Goal: Task Accomplishment & Management: Manage account settings

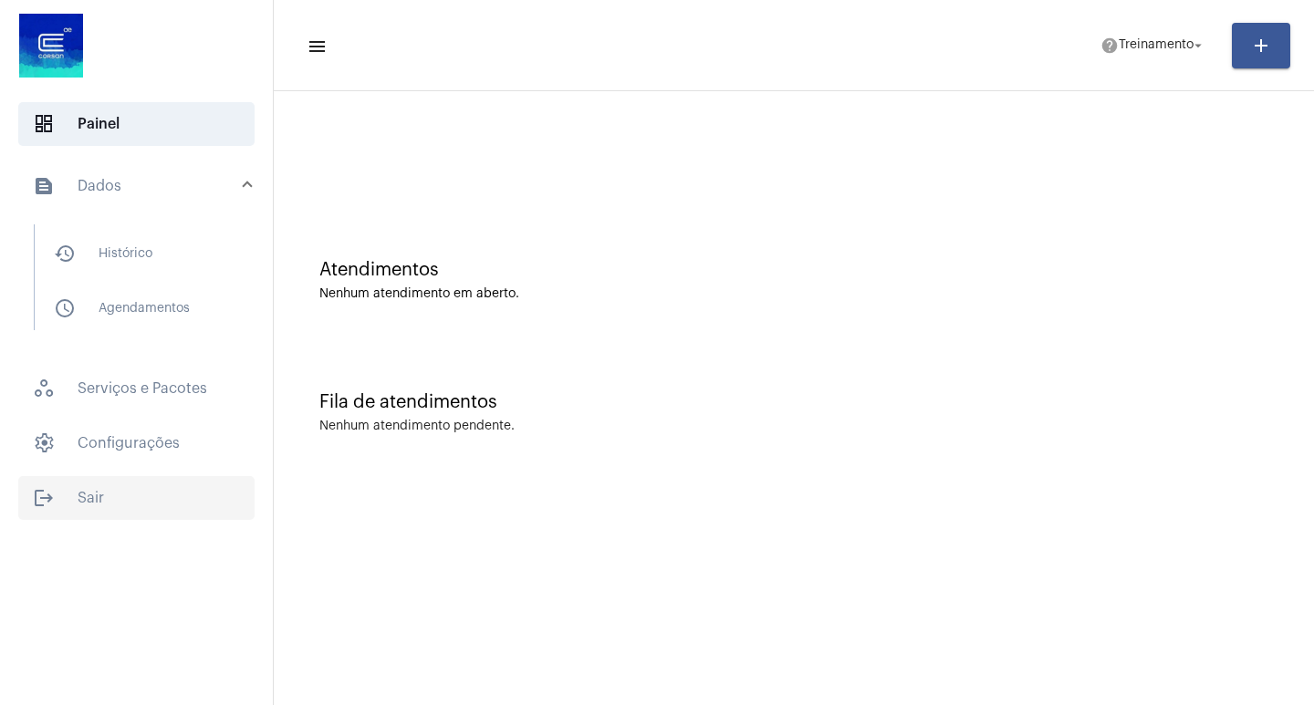
click at [116, 493] on span "logout Sair" at bounding box center [136, 498] width 236 height 44
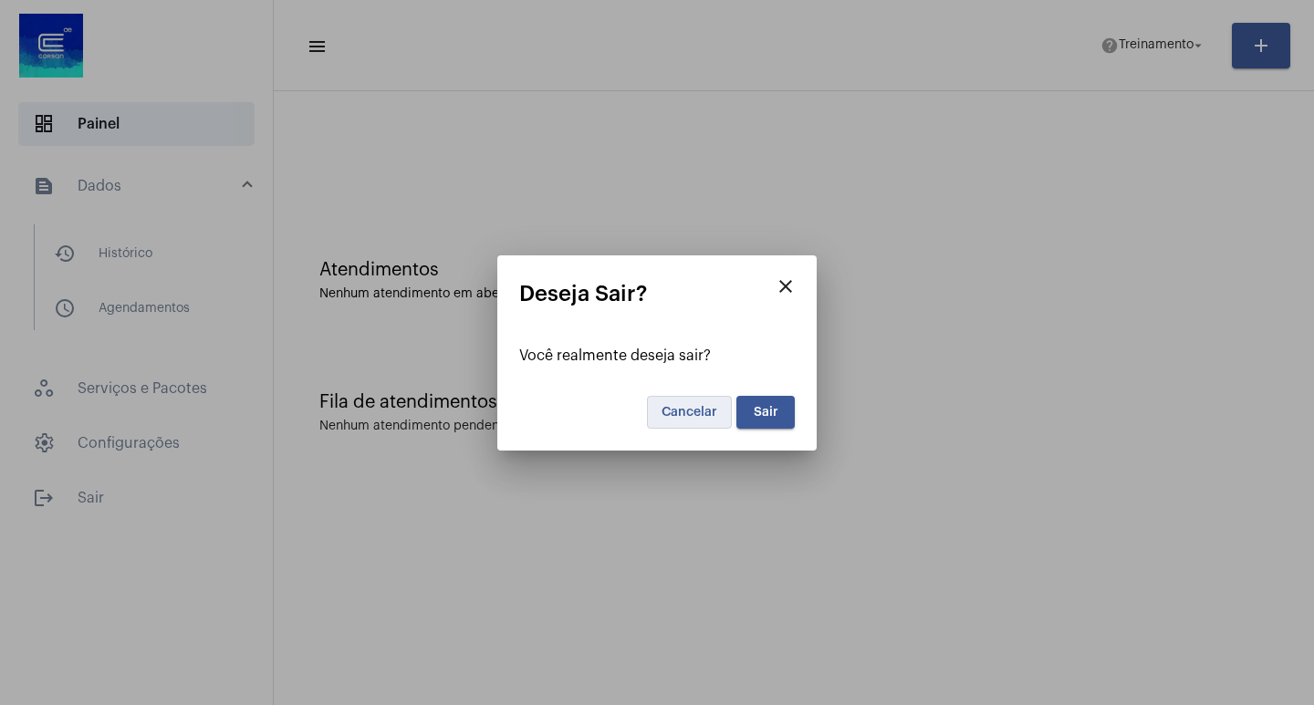
click at [688, 415] on span "Cancelar" at bounding box center [690, 412] width 56 height 13
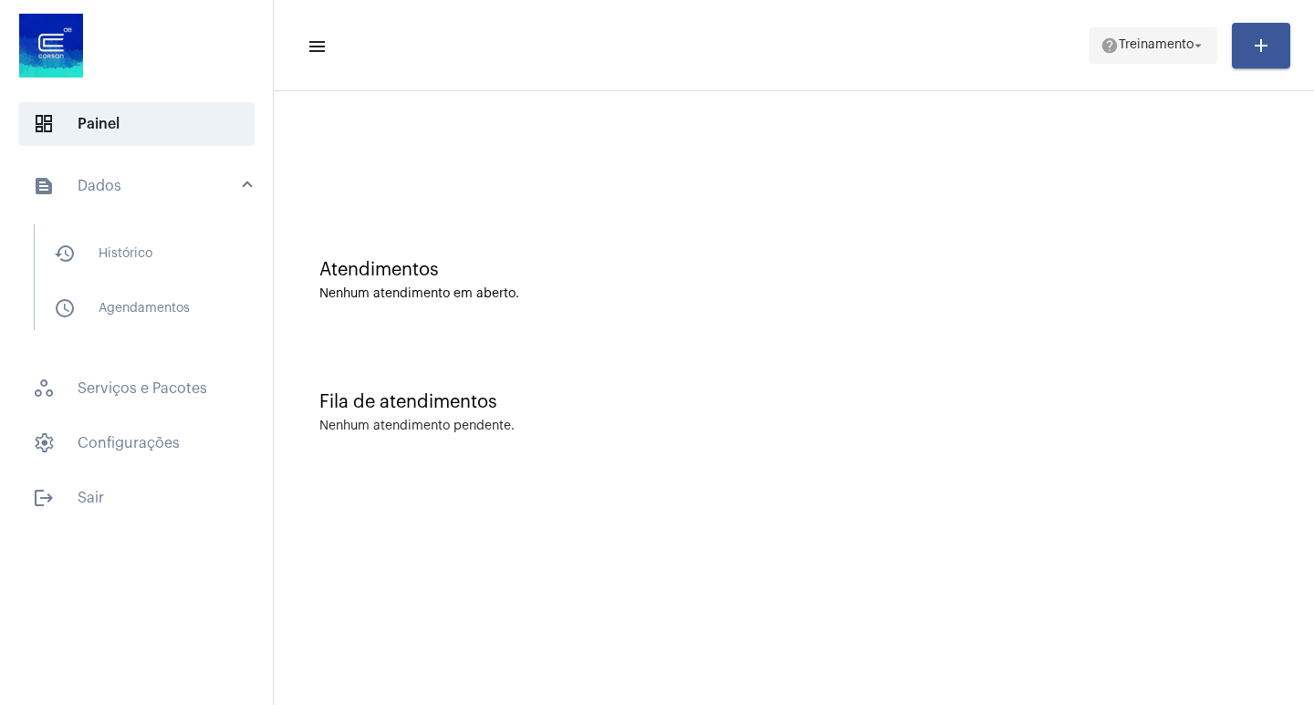
click at [1206, 45] on mat-icon "arrow_drop_down" at bounding box center [1198, 45] width 16 height 16
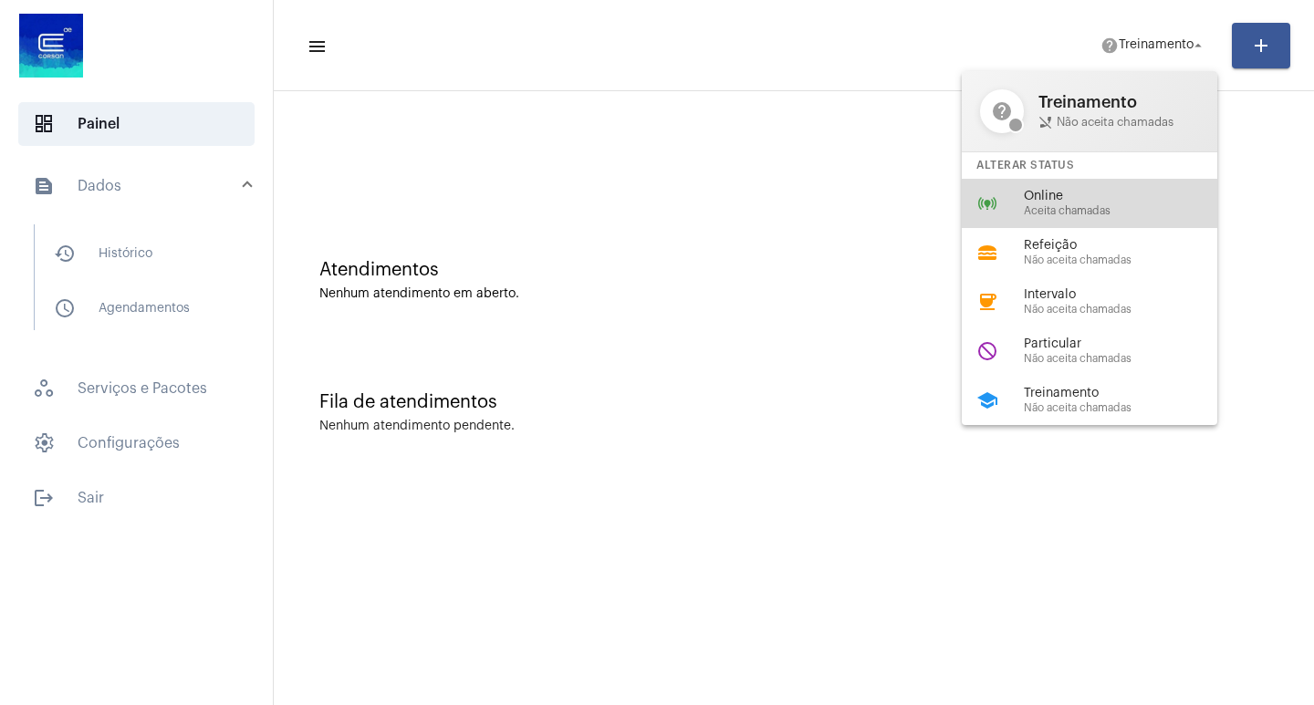
click at [1147, 204] on div "Online Aceita chamadas" at bounding box center [1128, 203] width 208 height 27
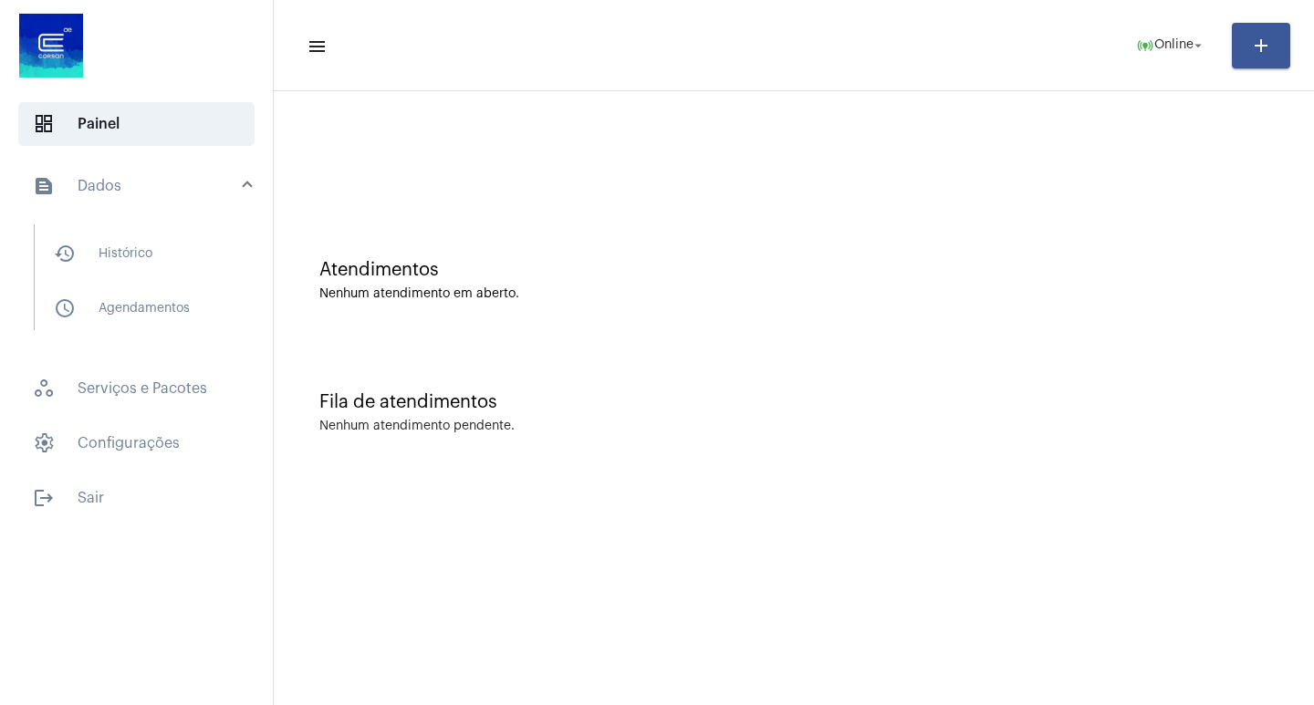
click at [69, 57] on img at bounding box center [51, 45] width 73 height 73
click at [116, 175] on mat-panel-title "text_snippet_outlined Dados" at bounding box center [138, 186] width 211 height 22
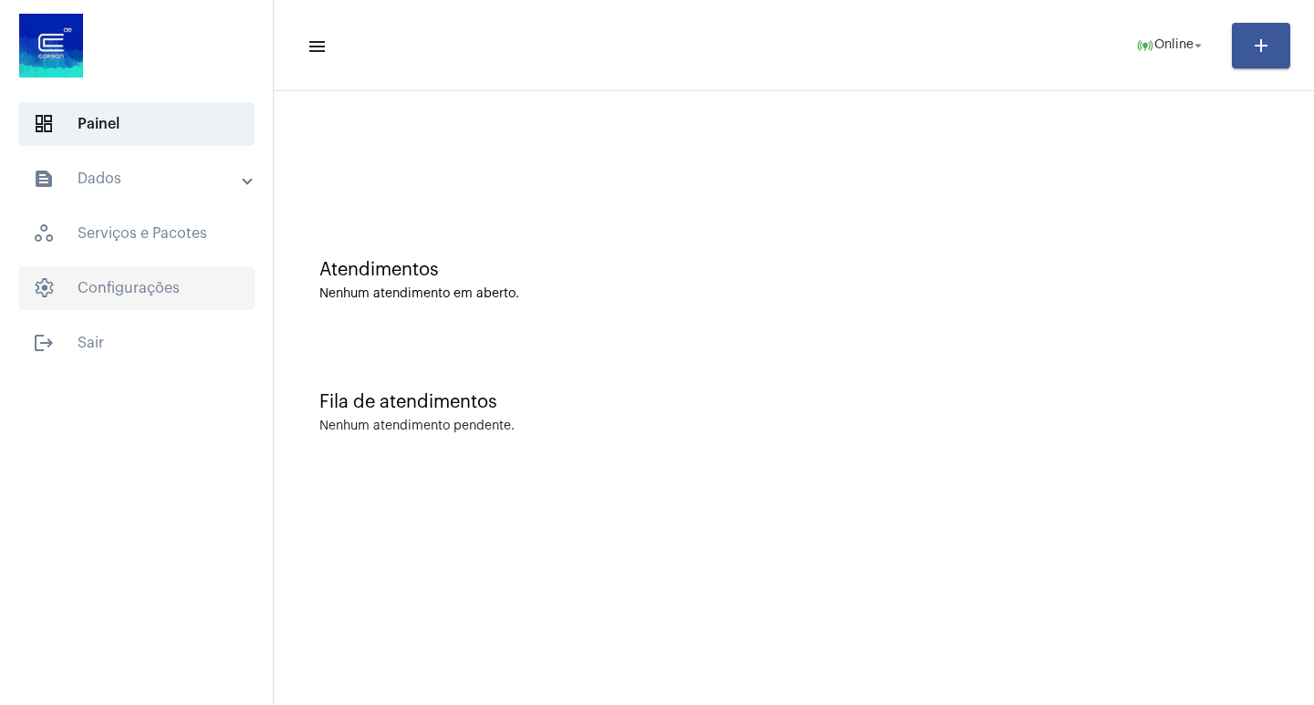
click at [161, 296] on span "settings Configurações" at bounding box center [136, 288] width 236 height 44
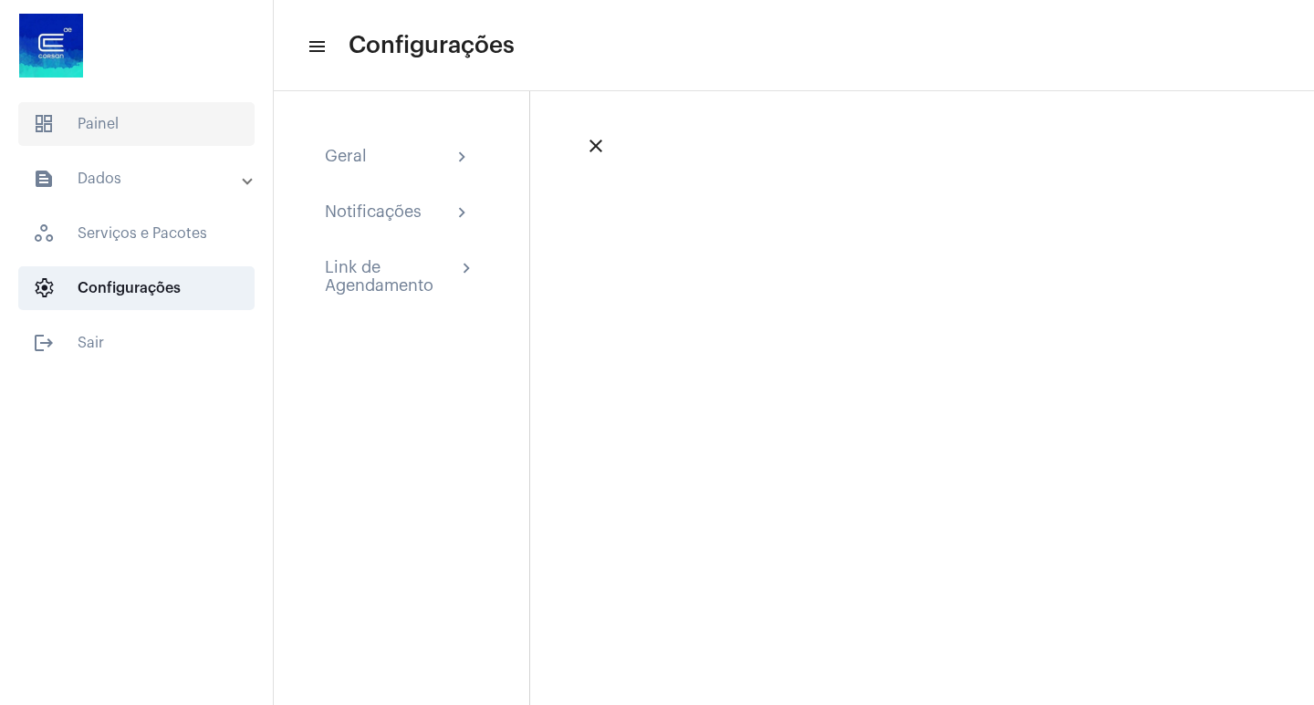
click at [209, 110] on span "dashboard Painel" at bounding box center [136, 124] width 236 height 44
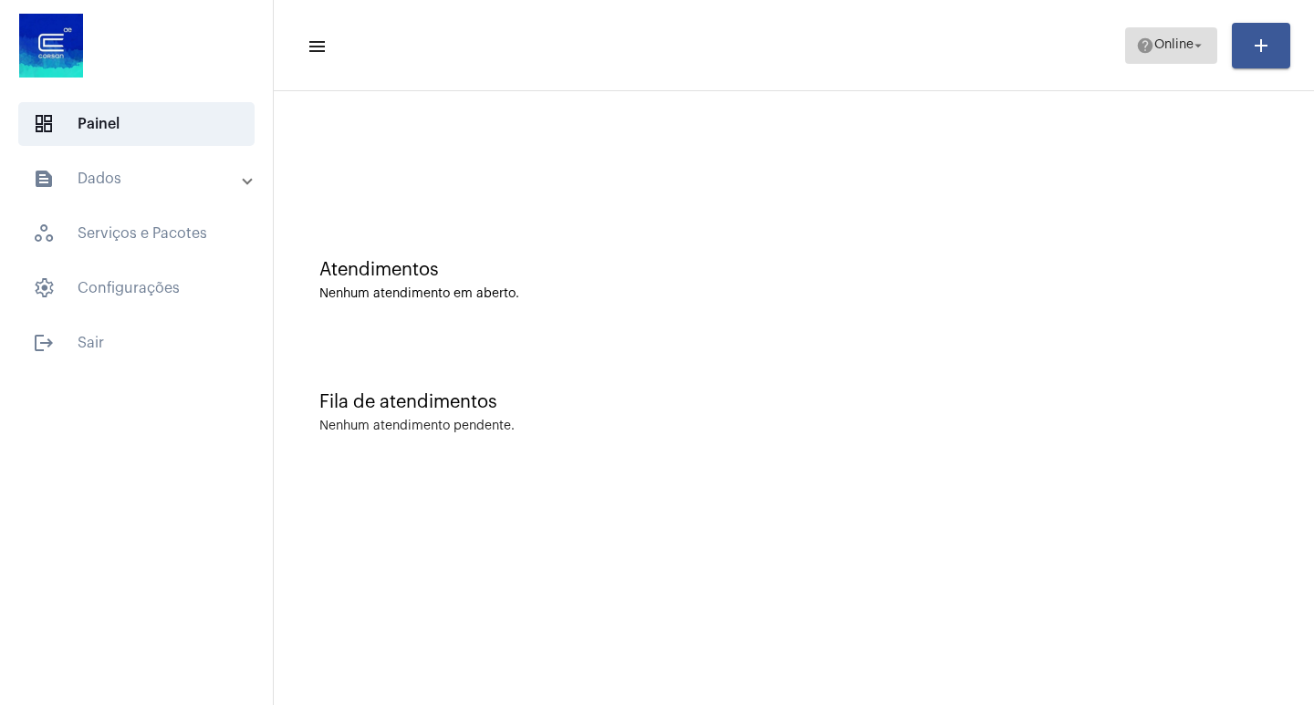
click at [1176, 34] on span "help Online arrow_drop_down" at bounding box center [1171, 44] width 70 height 33
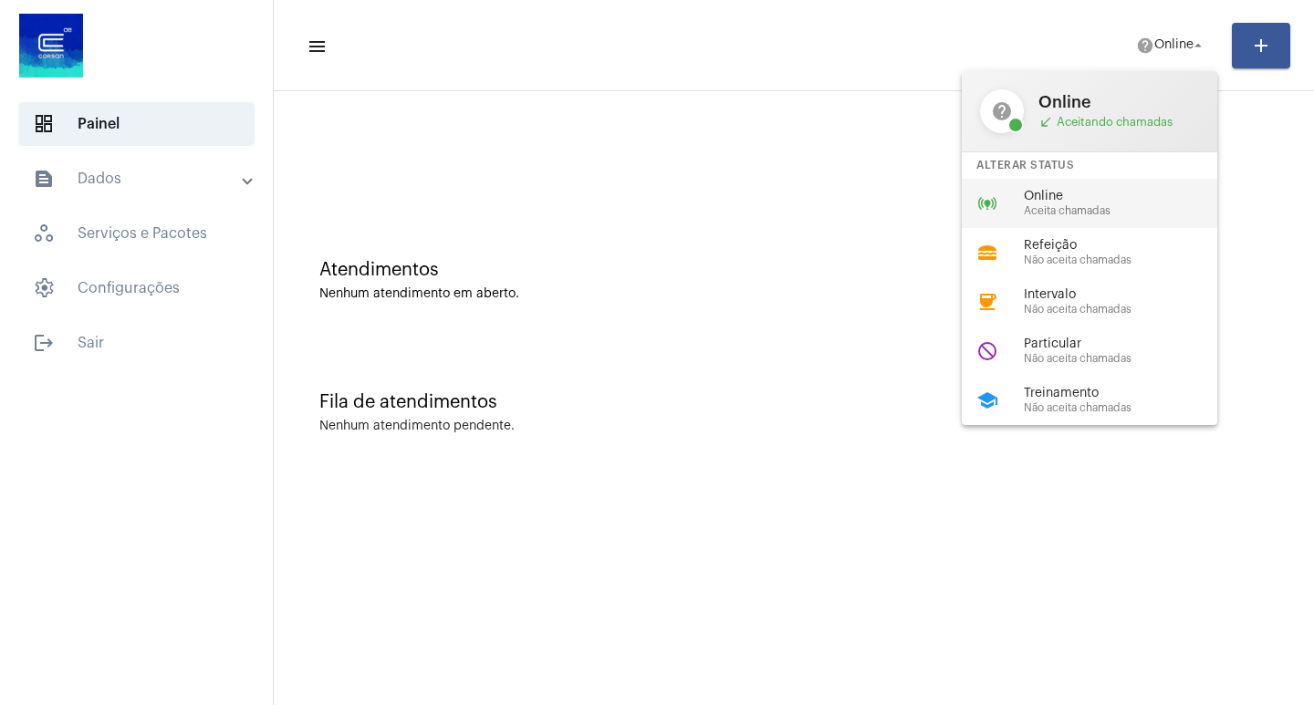
click at [1098, 200] on span "Online" at bounding box center [1128, 197] width 208 height 14
